Goal: Information Seeking & Learning: Learn about a topic

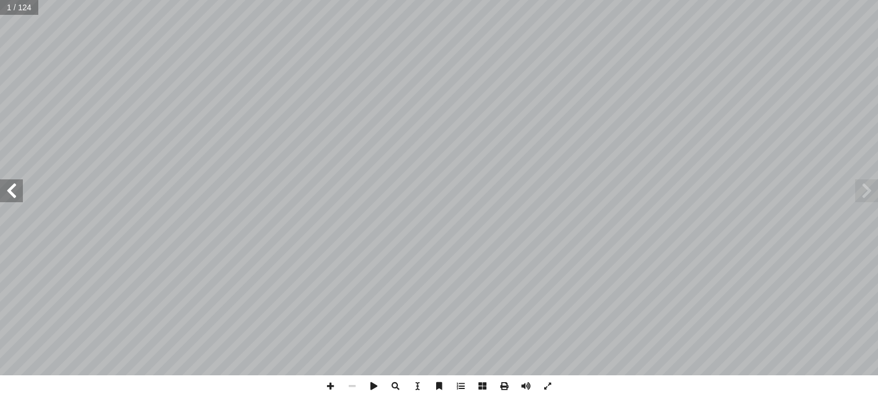
click at [11, 191] on span at bounding box center [11, 190] width 23 height 23
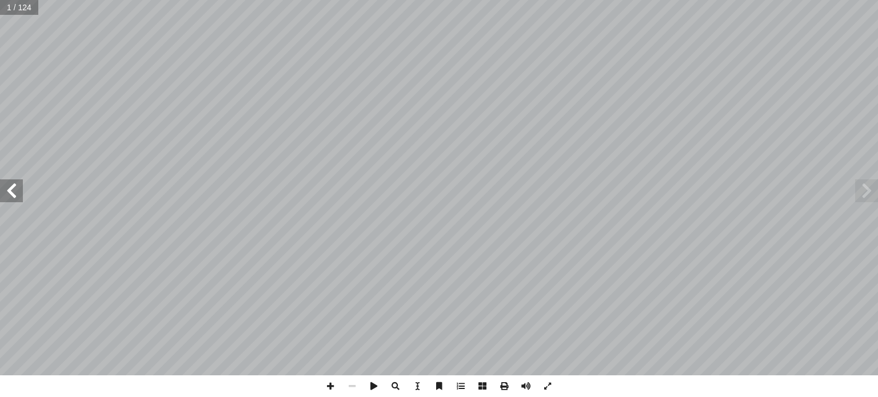
click at [11, 191] on span at bounding box center [11, 190] width 23 height 23
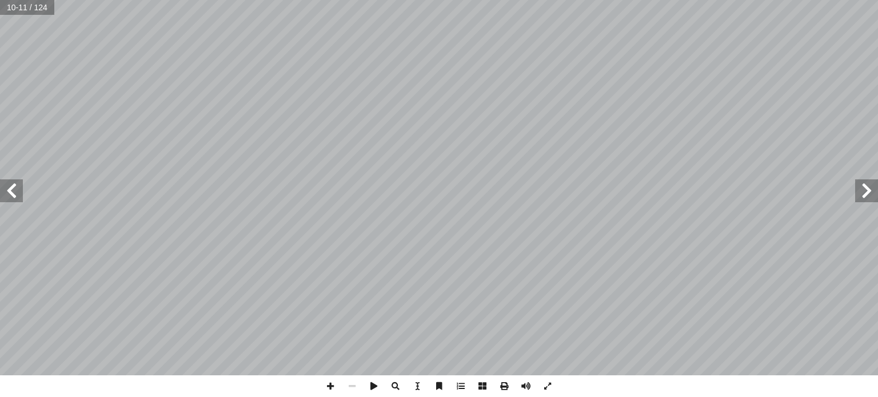
click at [11, 191] on span at bounding box center [11, 190] width 23 height 23
click at [331, 386] on span at bounding box center [330, 386] width 22 height 22
click at [11, 194] on span at bounding box center [11, 190] width 23 height 23
